Goal: Navigation & Orientation: Find specific page/section

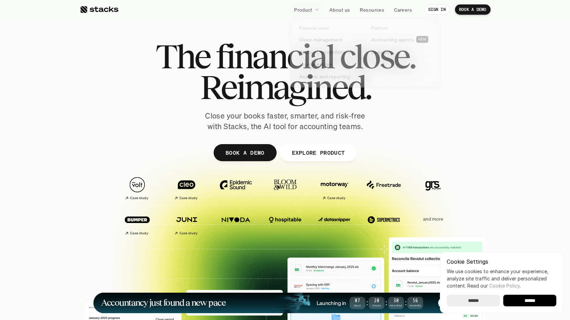
click at [301, 9] on p "Product" at bounding box center [303, 9] width 18 height 7
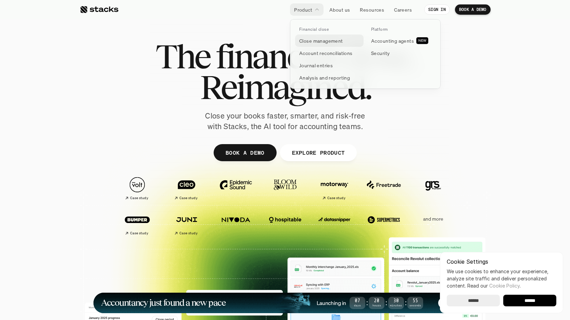
click at [317, 41] on p "Close management" at bounding box center [321, 40] width 44 height 7
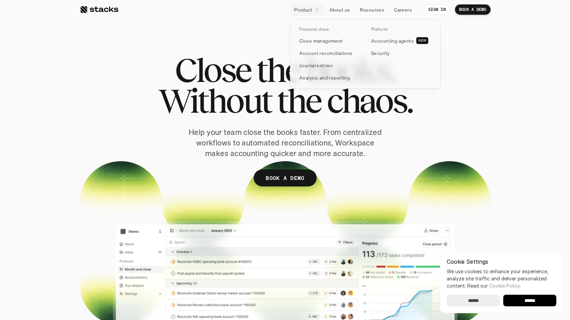
click at [310, 11] on p "Product" at bounding box center [303, 9] width 18 height 7
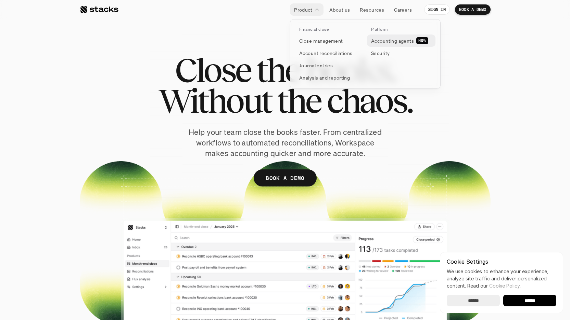
click at [385, 37] on link "Accounting agents NEW" at bounding box center [401, 41] width 68 height 12
